Goal: Information Seeking & Learning: Learn about a topic

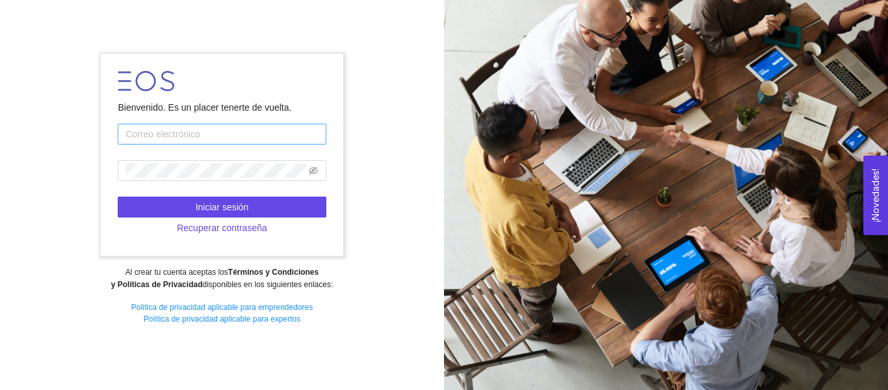
click at [309, 127] on input "text" at bounding box center [222, 134] width 208 height 21
click at [637, 228] on div at bounding box center [666, 195] width 444 height 390
click at [303, 129] on input "text" at bounding box center [222, 134] width 208 height 21
type input "[EMAIL_ADDRESS][DOMAIN_NAME]"
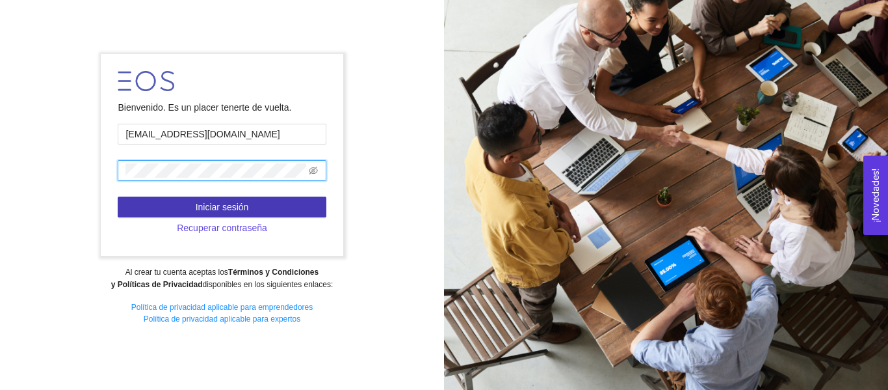
click at [159, 197] on button "Iniciar sesión" at bounding box center [222, 206] width 208 height 21
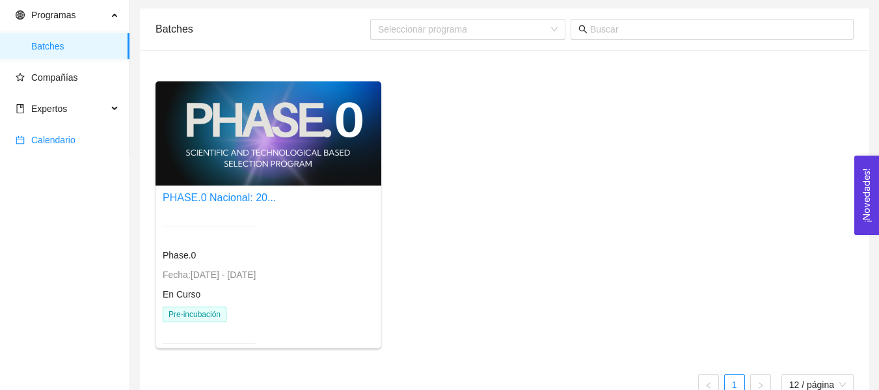
scroll to position [65, 0]
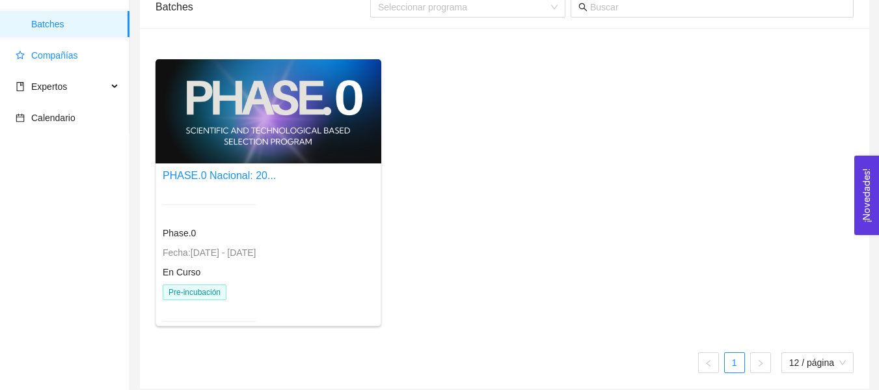
click at [71, 67] on span "Compañías" at bounding box center [67, 55] width 103 height 26
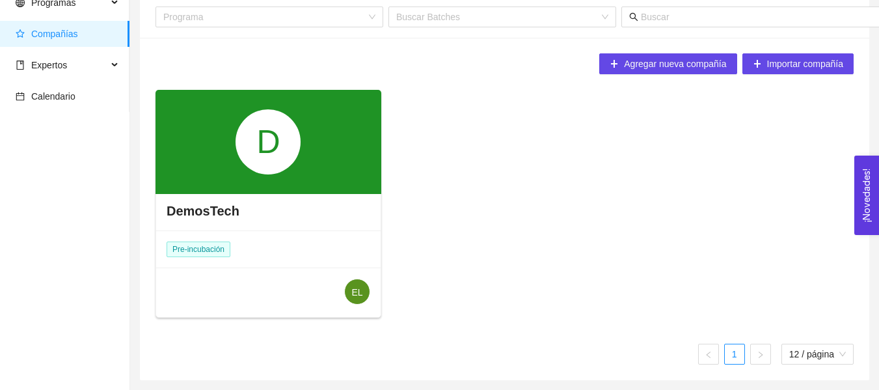
click at [295, 183] on div "D" at bounding box center [268, 142] width 226 height 104
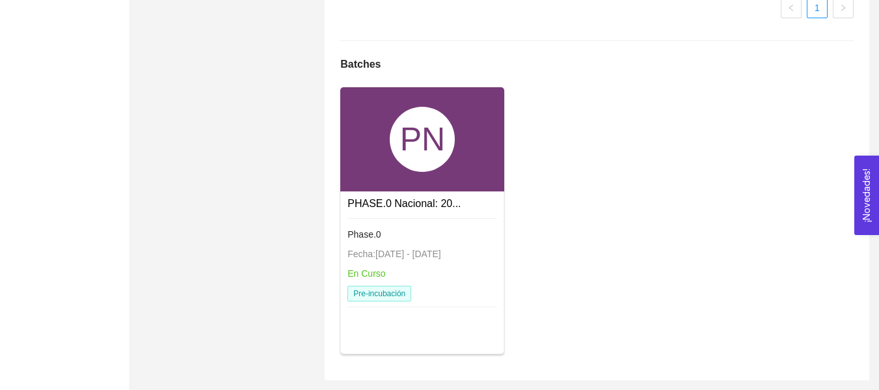
click at [411, 202] on link "PHASE.0 Nacional: 20..." at bounding box center [403, 203] width 113 height 11
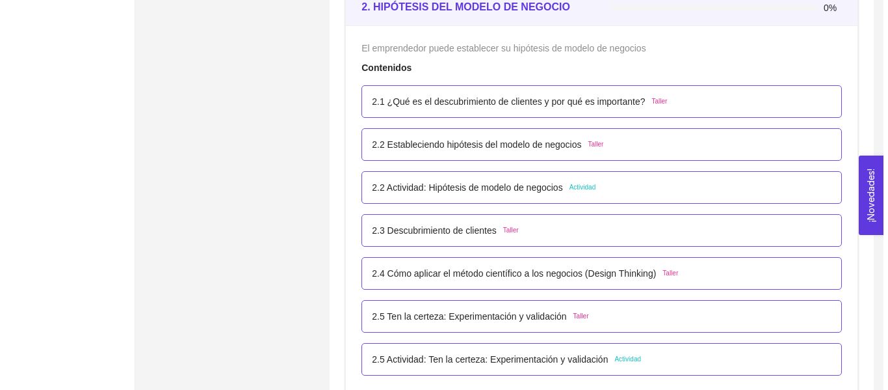
scroll to position [1293, 0]
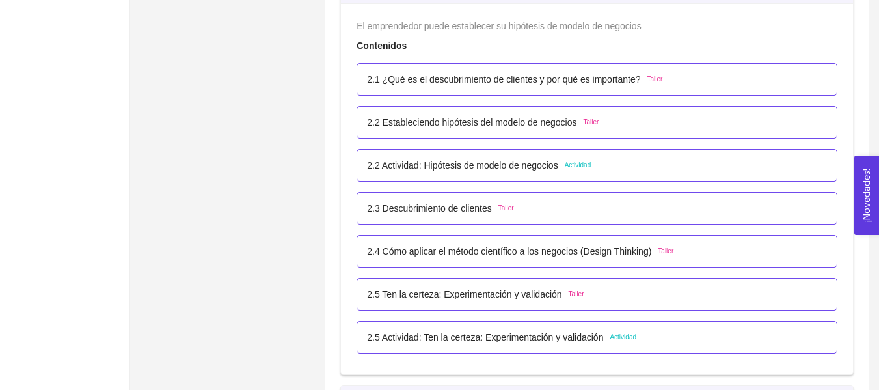
click at [671, 308] on div "2.5 Ten la certeza: Experimentación y validación Taller" at bounding box center [596, 294] width 481 height 33
click at [680, 298] on div "2.5 Ten la certeza: Experimentación y validación Taller" at bounding box center [597, 294] width 460 height 14
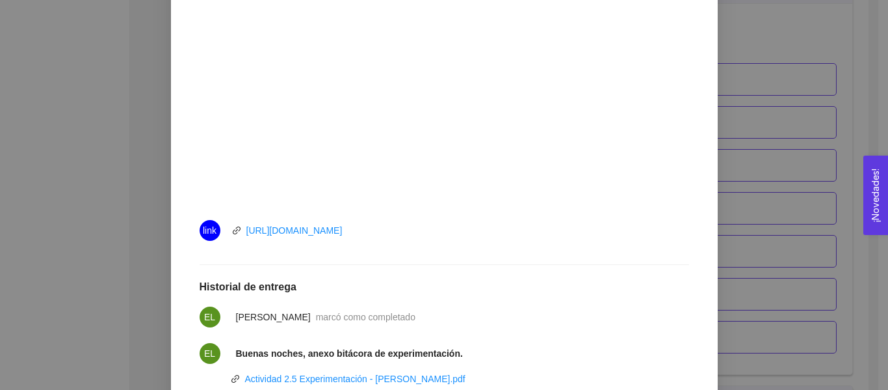
scroll to position [455, 0]
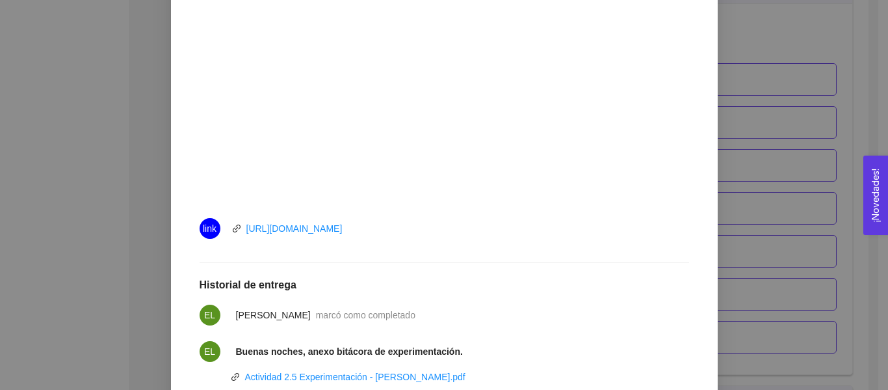
click at [756, 139] on div "2. HIPÓTESIS DEL MODELO DE NEGOCIO El emprendedor puede establecer su hipótesis…" at bounding box center [444, 195] width 888 height 390
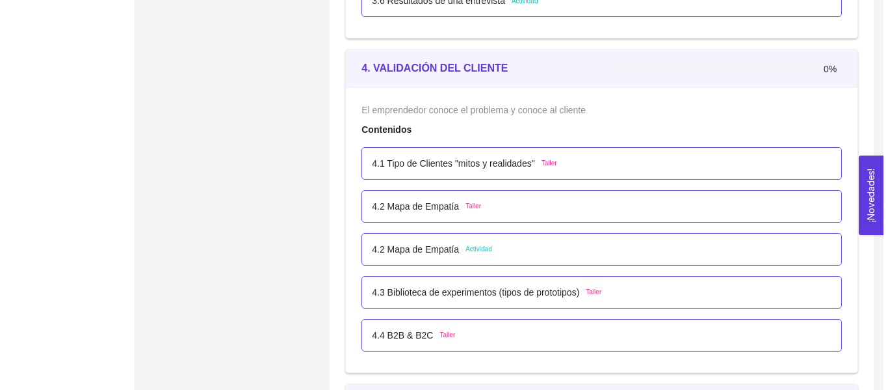
scroll to position [2139, 0]
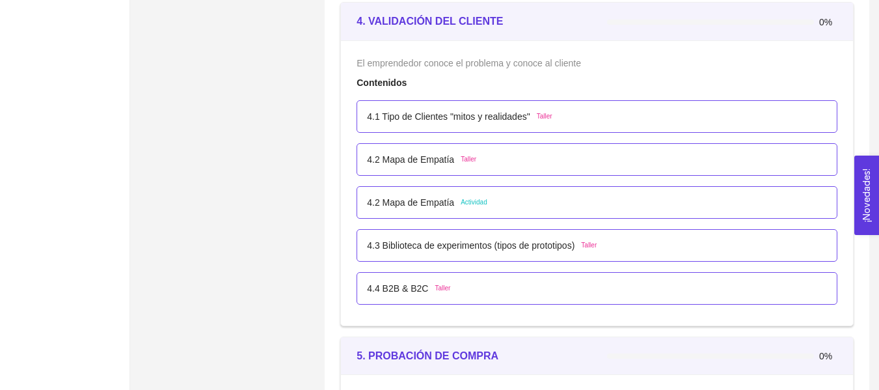
click at [612, 217] on div "4.2 Mapa de Empatía Actividad" at bounding box center [596, 202] width 481 height 33
click at [613, 207] on div "4.2 Mapa de Empatía Actividad" at bounding box center [597, 202] width 460 height 14
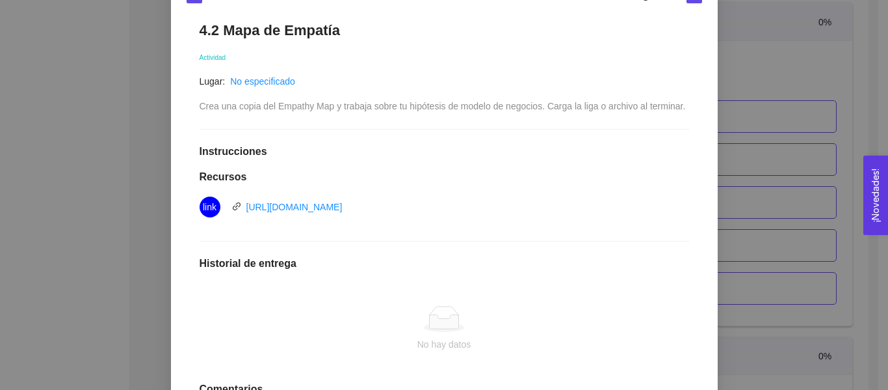
scroll to position [195, 0]
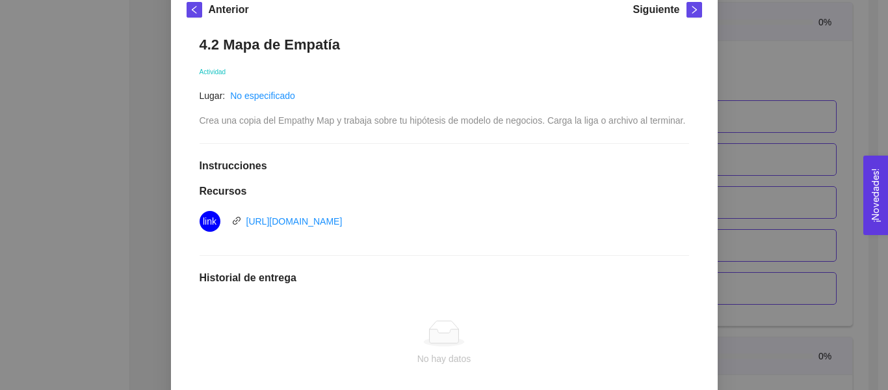
click at [776, 175] on div "4. VALIDACIÓN DEL CLIENTE El emprendedor conoce el problema y conoce al cliente…" at bounding box center [444, 195] width 888 height 390
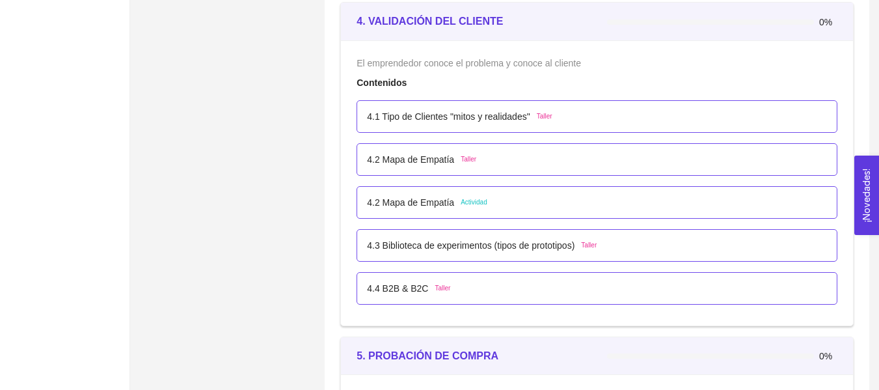
click at [627, 162] on div "4.2 Mapa de Empatía Taller" at bounding box center [597, 159] width 460 height 14
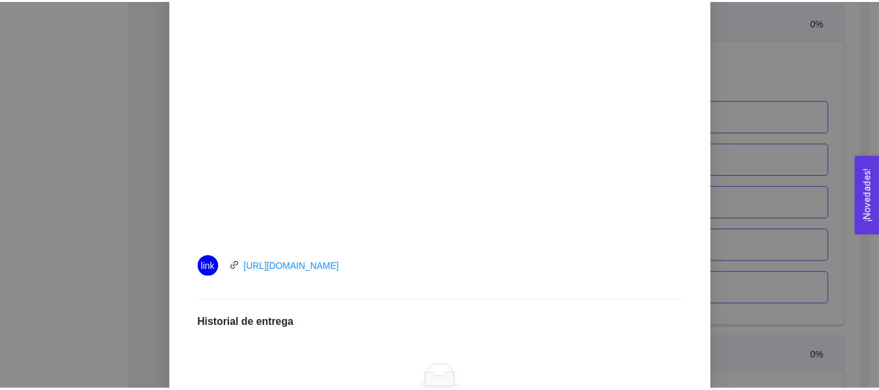
scroll to position [390, 0]
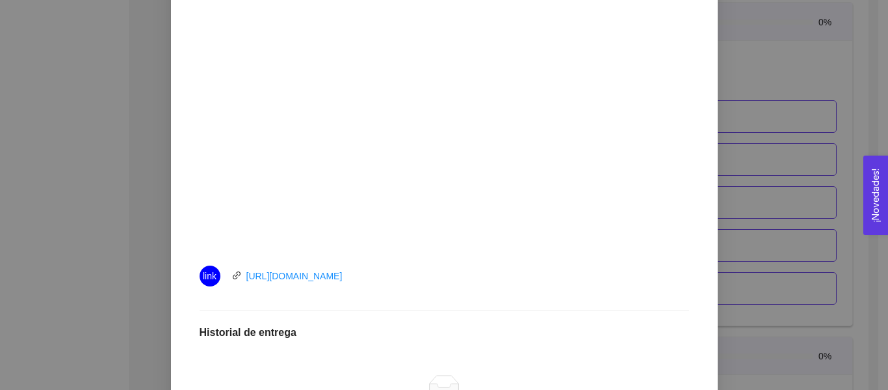
click at [755, 129] on div "4. VALIDACIÓN DEL CLIENTE El emprendedor conoce el problema y conoce al cliente…" at bounding box center [444, 195] width 888 height 390
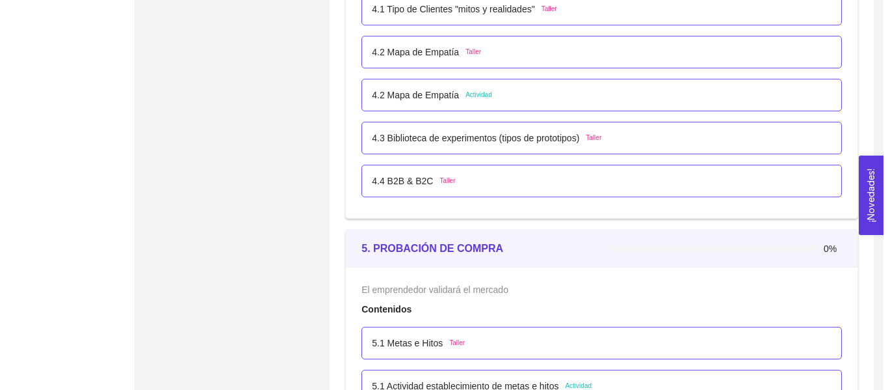
scroll to position [2269, 0]
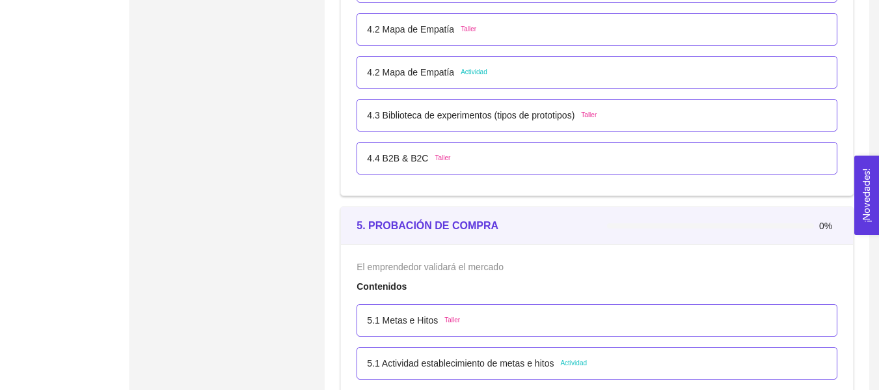
click at [720, 120] on div "4.3 Biblioteca de experimentos (tipos de prototipos) Taller" at bounding box center [597, 115] width 460 height 14
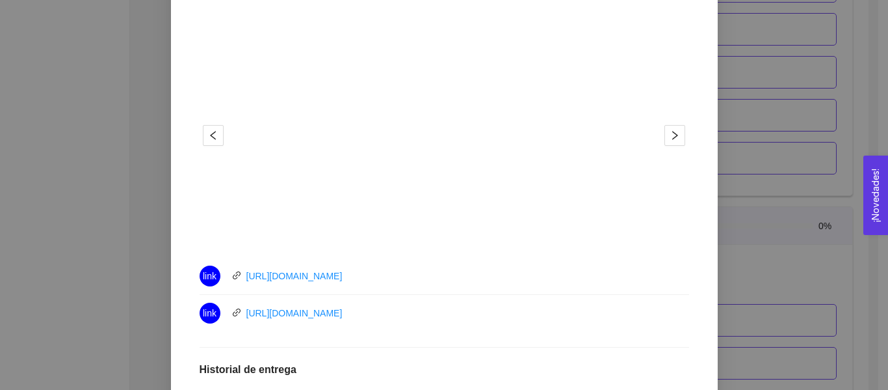
scroll to position [325, 0]
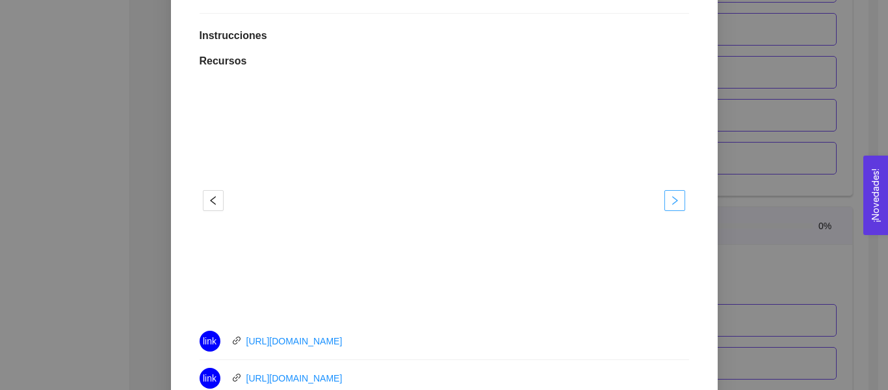
click at [676, 198] on span "right" at bounding box center [675, 200] width 20 height 10
click at [745, 165] on div "4. VALIDACIÓN DEL CLIENTE El emprendedor conoce el problema y conoce al cliente…" at bounding box center [444, 195] width 888 height 390
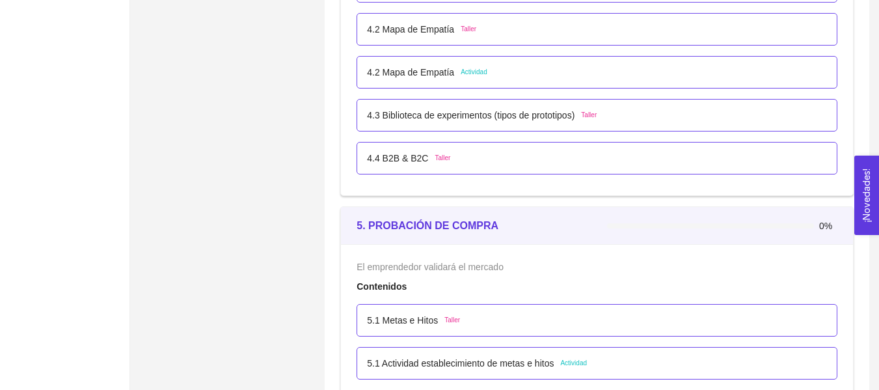
click at [599, 157] on div "4.4 B2B & B2C Taller" at bounding box center [597, 158] width 460 height 14
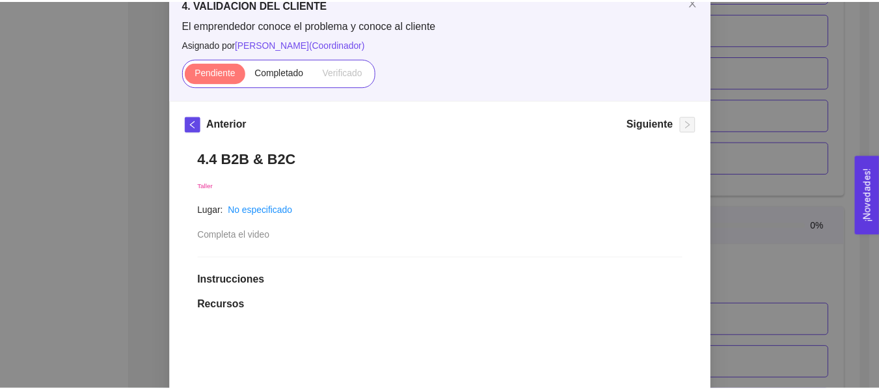
scroll to position [390, 0]
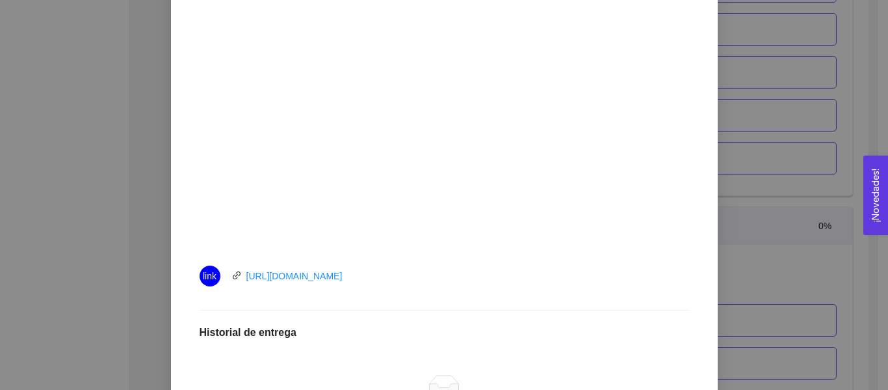
click at [721, 161] on div "4. VALIDACIÓN DEL CLIENTE El emprendedor conoce el problema y conoce al cliente…" at bounding box center [444, 195] width 888 height 390
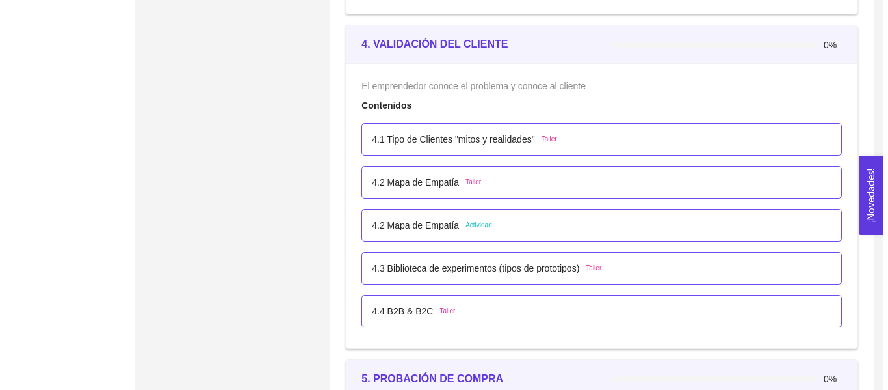
scroll to position [2139, 0]
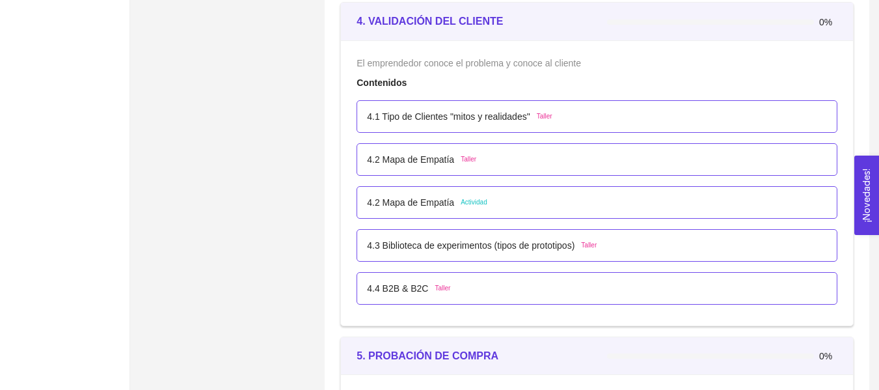
click at [581, 111] on div "4.1 Tipo de Clientes "mitos y realidades" Taller" at bounding box center [597, 116] width 460 height 14
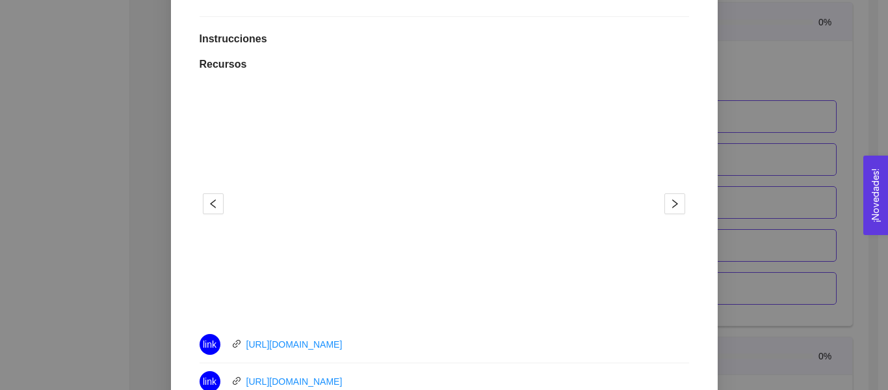
scroll to position [310, 0]
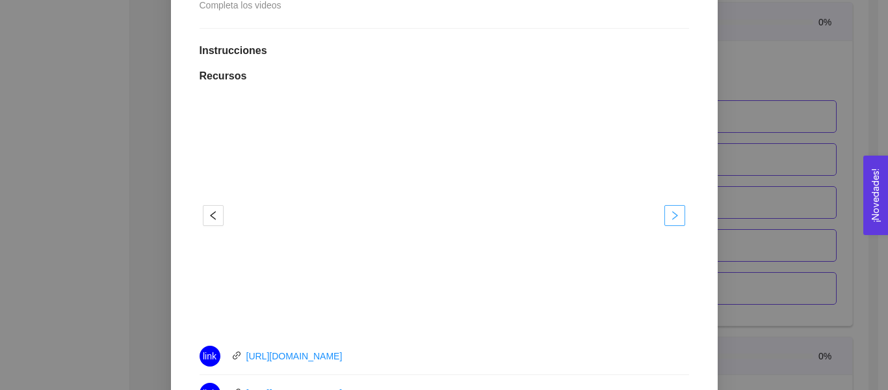
click at [676, 215] on span "right" at bounding box center [675, 215] width 20 height 10
click at [737, 105] on div "4. VALIDACIÓN DEL CLIENTE El emprendedor conoce el problema y conoce al cliente…" at bounding box center [444, 195] width 888 height 390
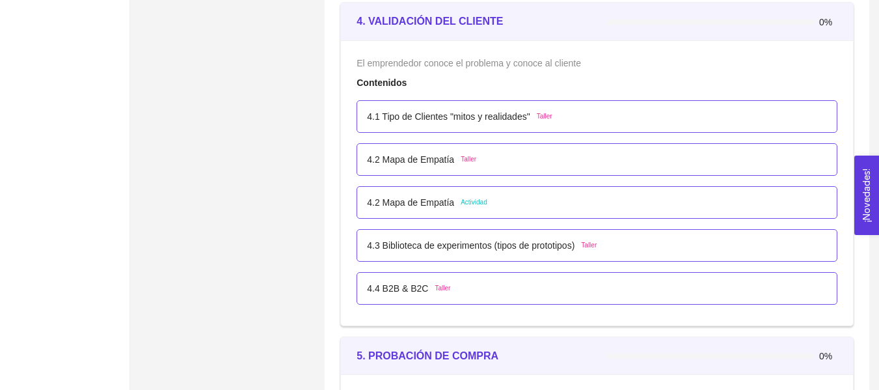
click at [542, 148] on div "4.2 Mapa de Empatía Taller" at bounding box center [596, 159] width 481 height 33
click at [528, 159] on div "4.2 Mapa de Empatía Taller" at bounding box center [597, 159] width 460 height 14
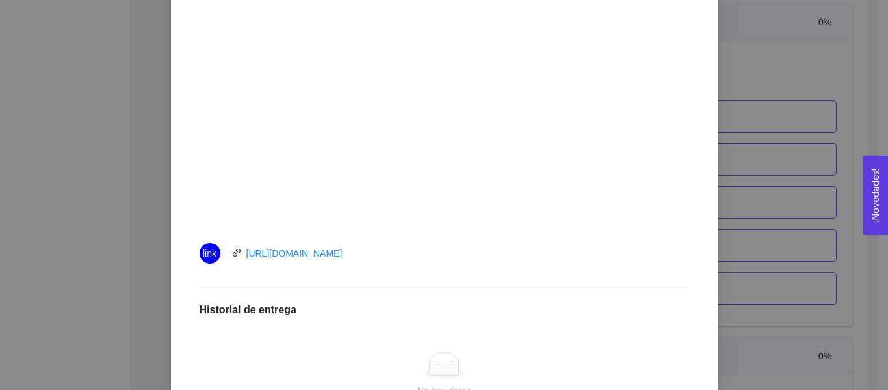
scroll to position [390, 0]
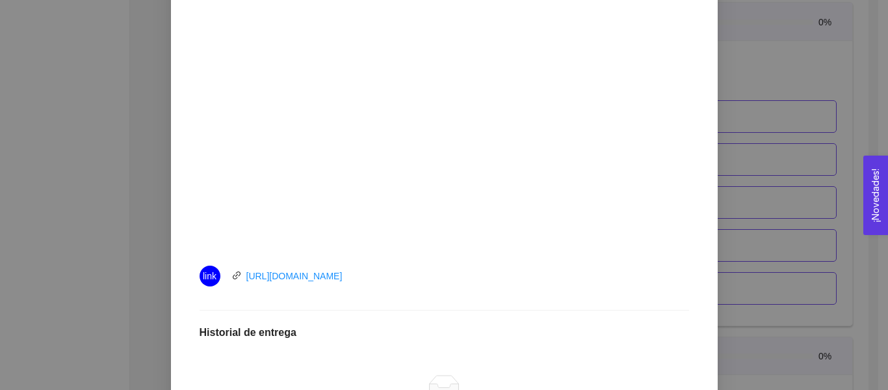
click at [713, 112] on div "4. VALIDACIÓN DEL CLIENTE El emprendedor conoce el problema y conoce al cliente…" at bounding box center [444, 195] width 888 height 390
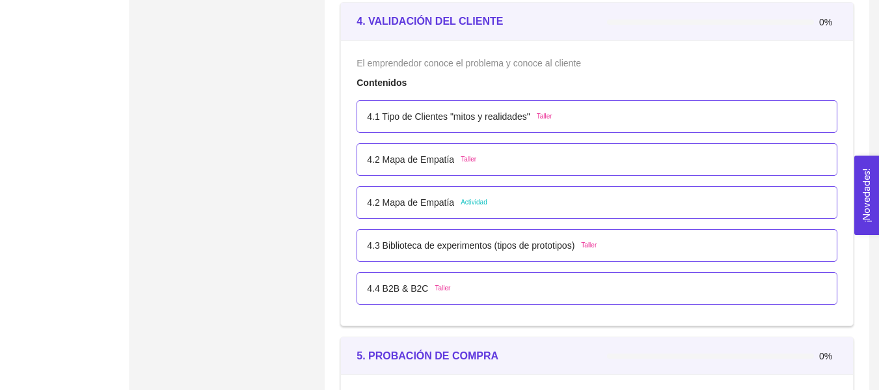
click at [488, 195] on div "4.2 Mapa de Empatía Actividad" at bounding box center [597, 202] width 460 height 14
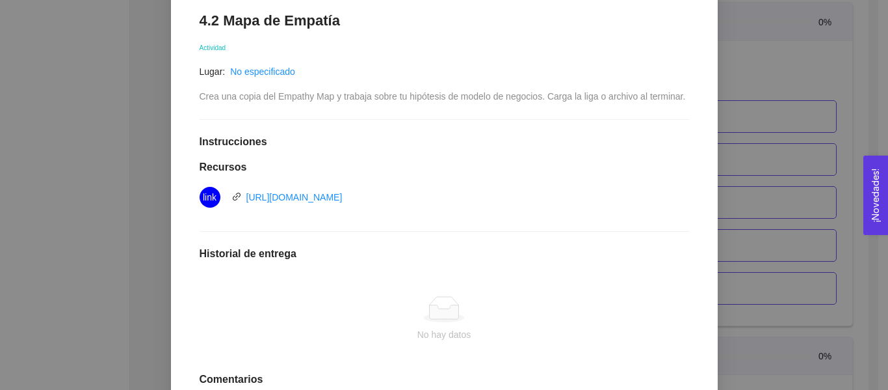
scroll to position [23, 0]
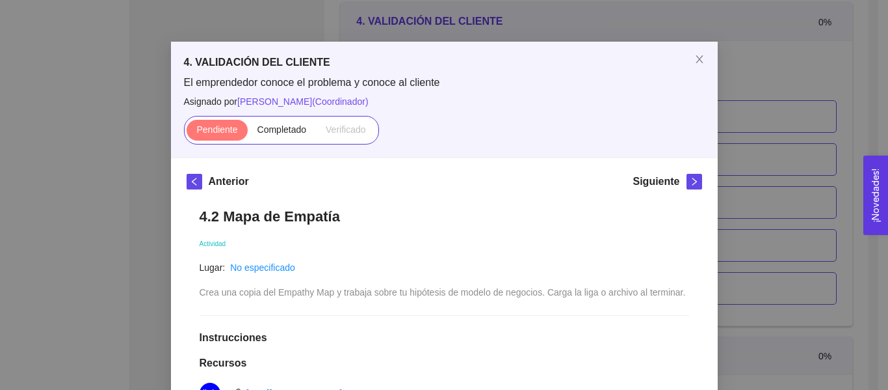
click at [732, 114] on div "4. VALIDACIÓN DEL CLIENTE El emprendedor conoce el problema y conoce al cliente…" at bounding box center [444, 195] width 888 height 390
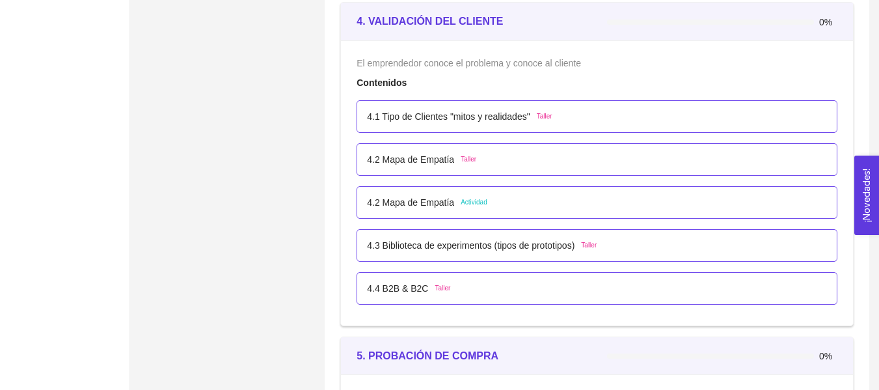
click at [532, 118] on div "4.1 Tipo de Clientes "mitos y realidades" Taller" at bounding box center [459, 116] width 185 height 14
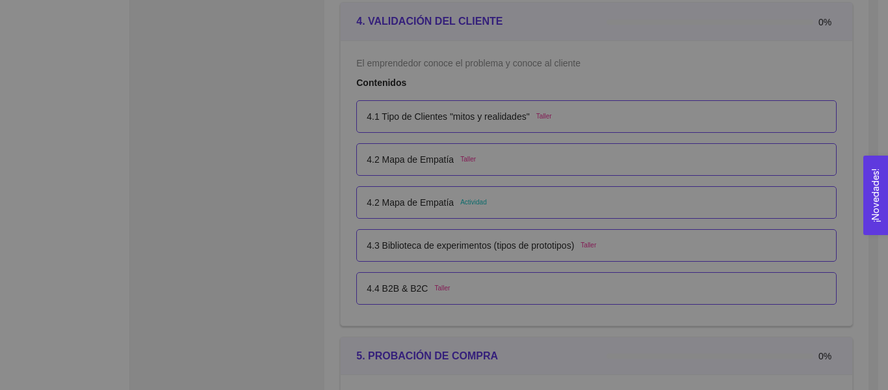
scroll to position [0, 0]
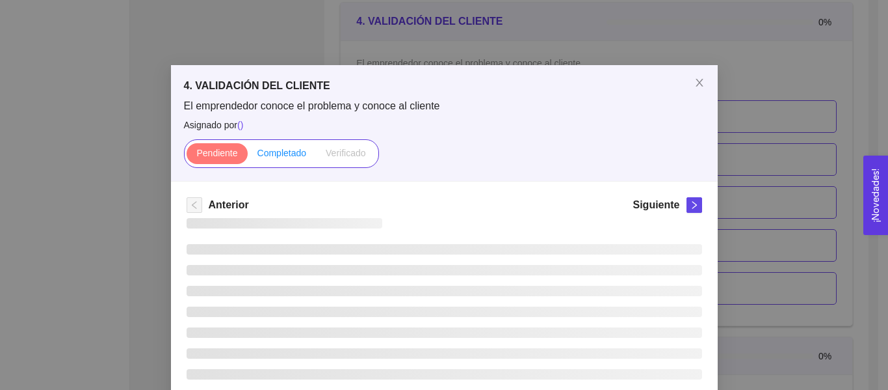
click at [294, 160] on label "Completado" at bounding box center [282, 153] width 69 height 21
click at [248, 156] on input "Completado" at bounding box center [248, 156] width 0 height 0
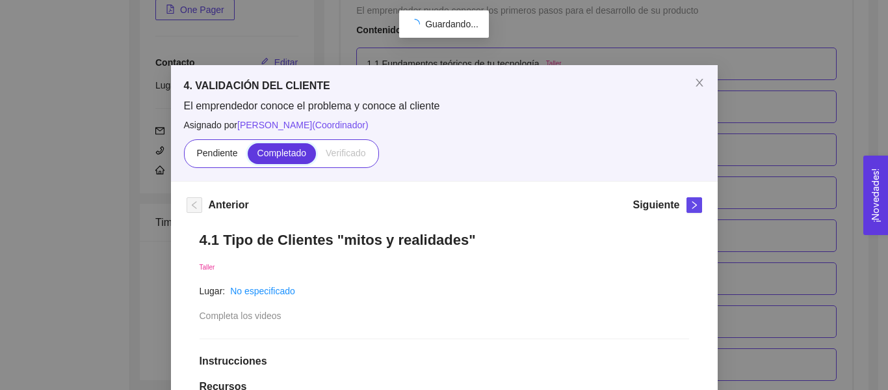
scroll to position [2139, 0]
click at [751, 139] on div "4. VALIDACIÓN DEL CLIENTE El emprendedor conoce el problema y conoce al cliente…" at bounding box center [444, 195] width 888 height 390
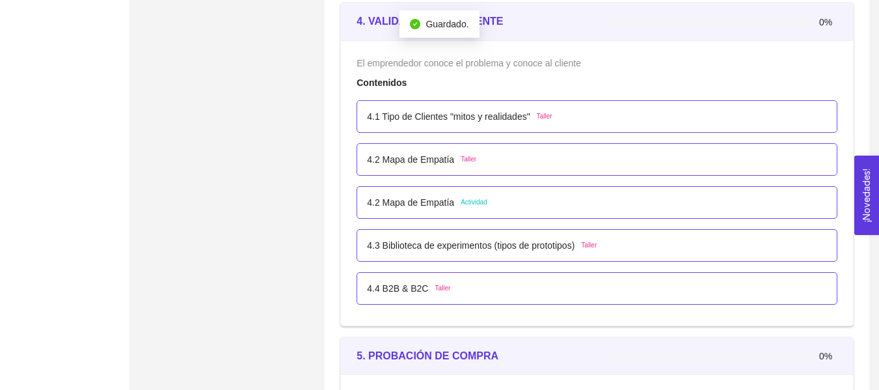
click at [533, 167] on div "4.2 Mapa de Empatía Taller" at bounding box center [596, 159] width 481 height 33
click at [531, 163] on div "4.2 Mapa de Empatía Taller" at bounding box center [597, 159] width 460 height 14
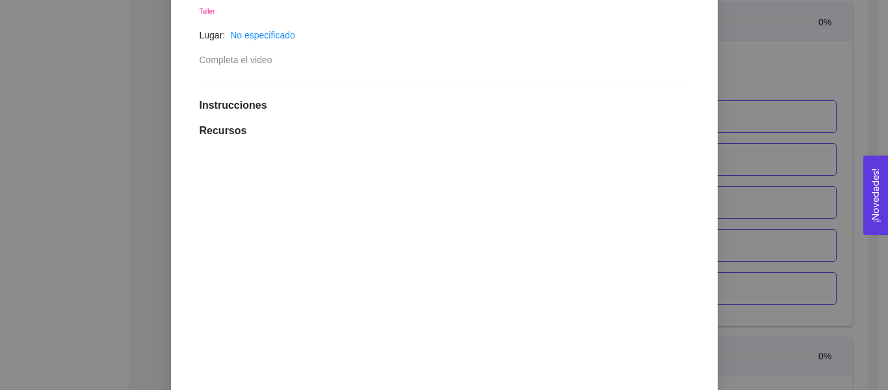
scroll to position [390, 0]
